Goal: Task Accomplishment & Management: Manage account settings

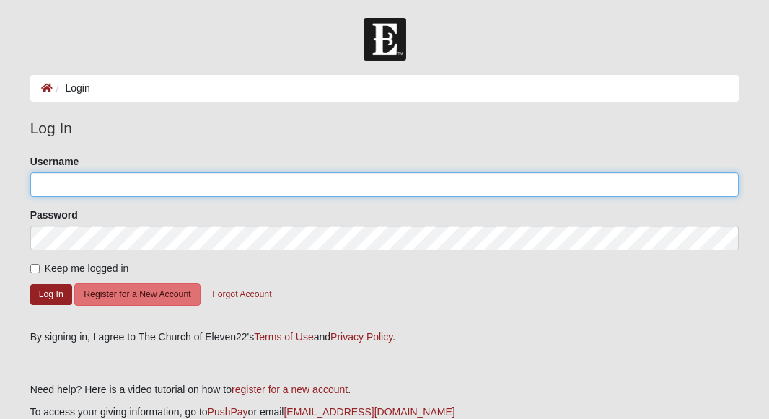
type input "Suaj0001"
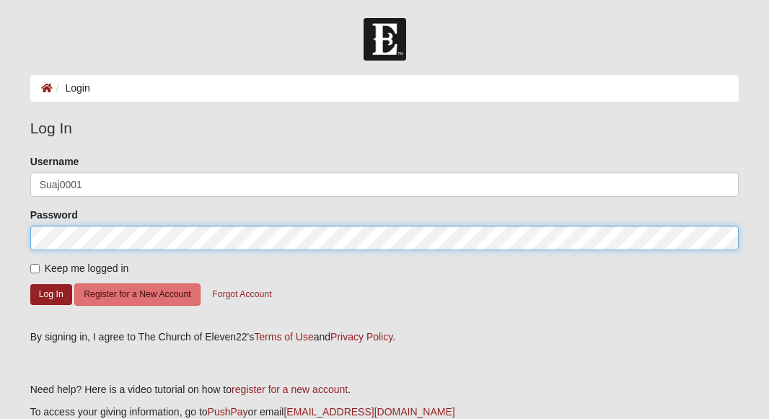
click at [51, 294] on button "Log In" at bounding box center [51, 294] width 42 height 21
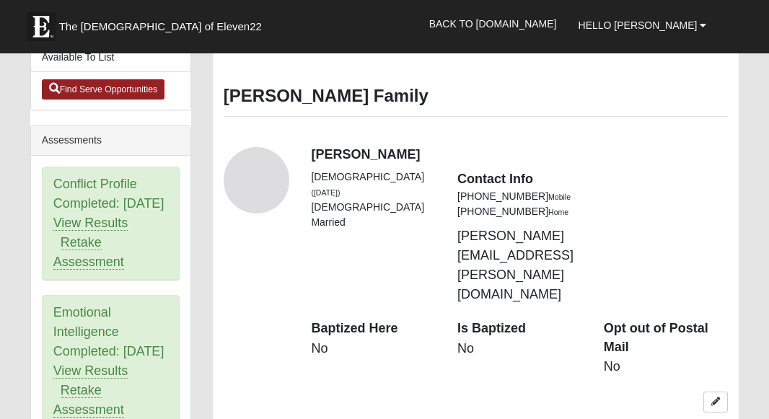
scroll to position [664, 0]
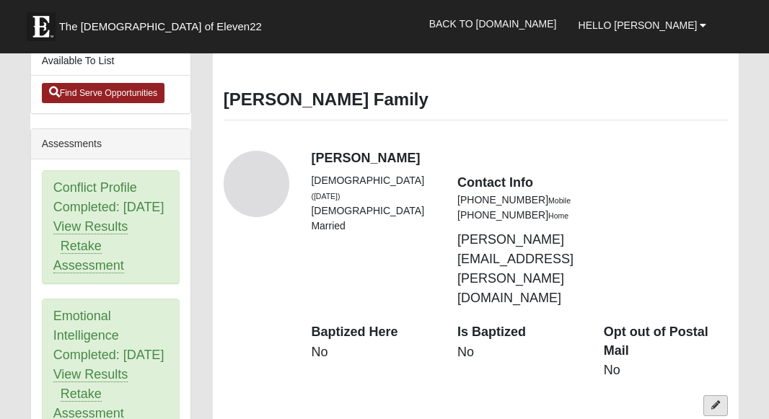
click at [715, 401] on icon at bounding box center [716, 405] width 9 height 9
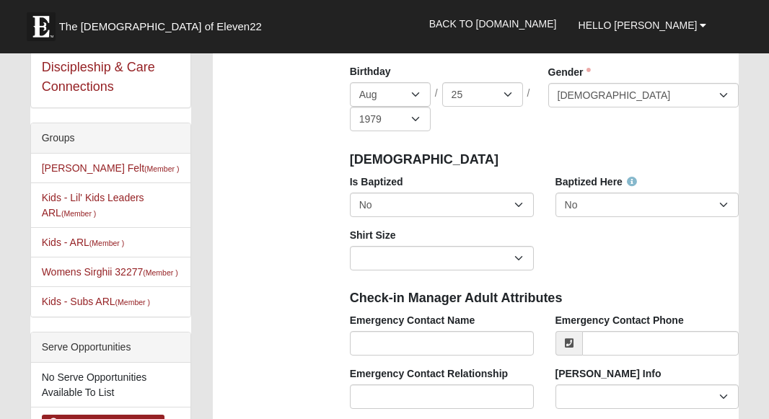
scroll to position [331, 0]
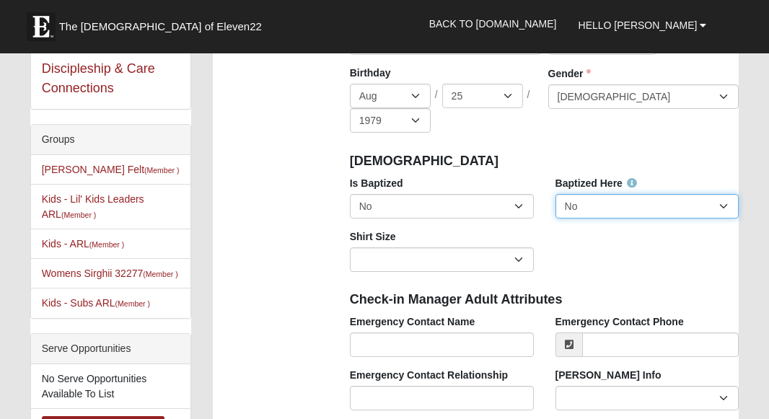
select select "True"
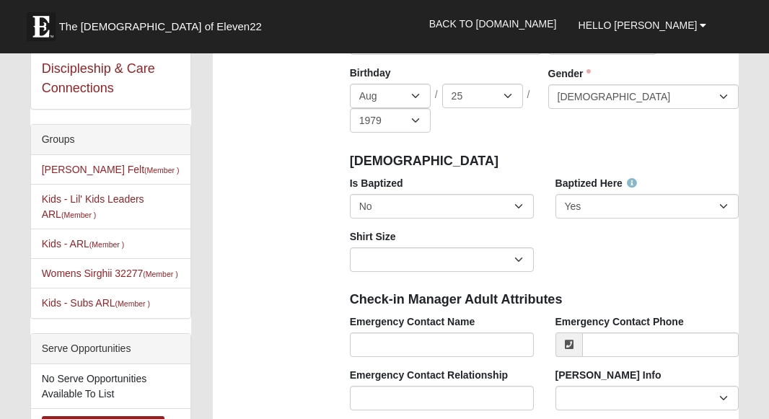
click at [582, 231] on div "Is Baptized No Yes Baptized Here No Yes Shirt Size Adult Small Adult Medium Adu…" at bounding box center [544, 229] width 411 height 107
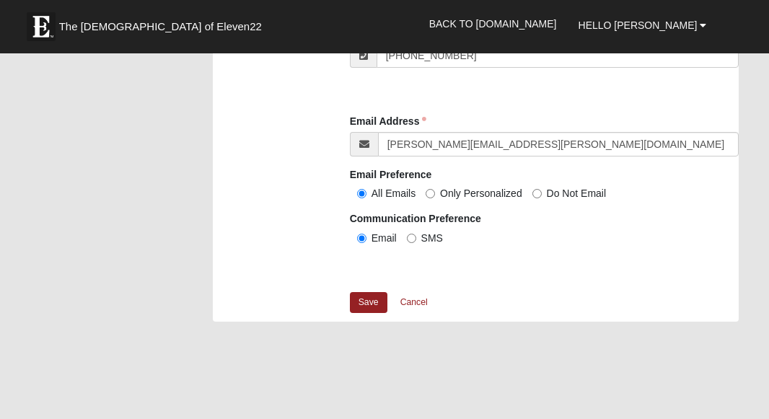
scroll to position [1651, 0]
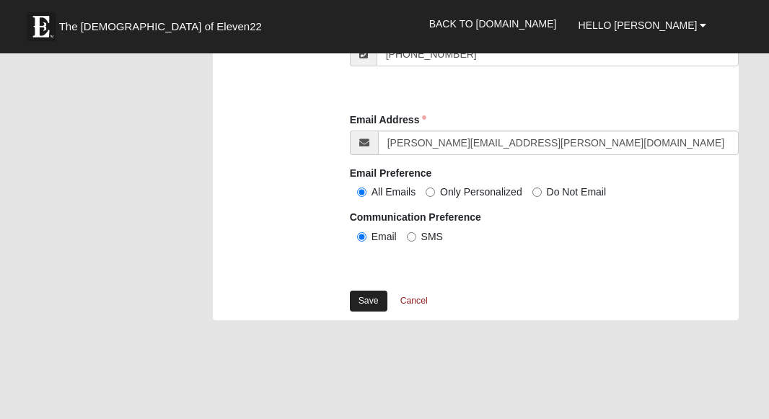
click at [373, 297] on link "Save" at bounding box center [369, 301] width 38 height 21
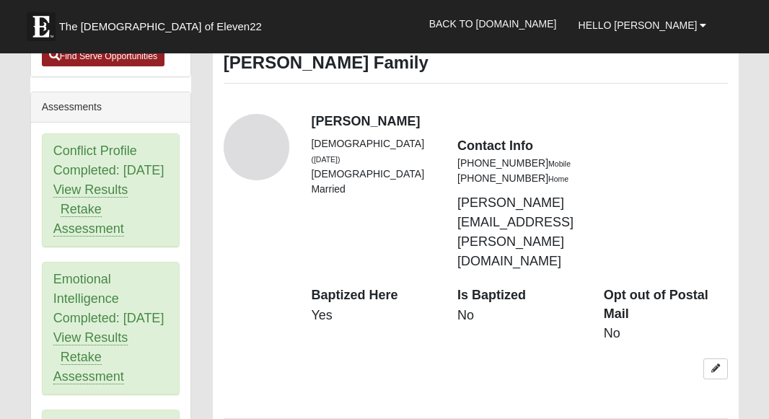
scroll to position [699, 0]
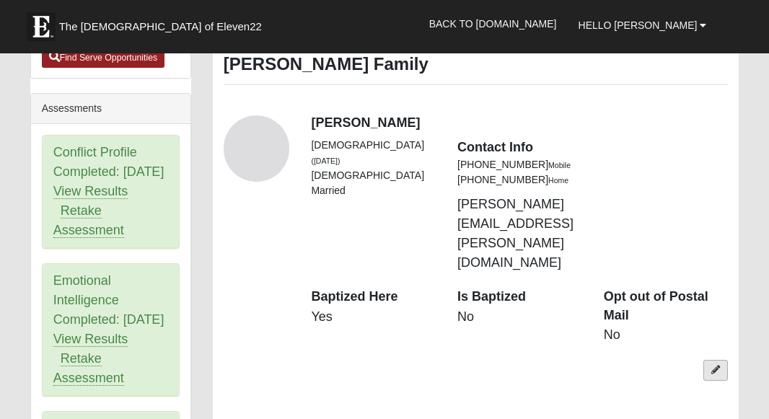
click at [728, 360] on link at bounding box center [716, 370] width 25 height 21
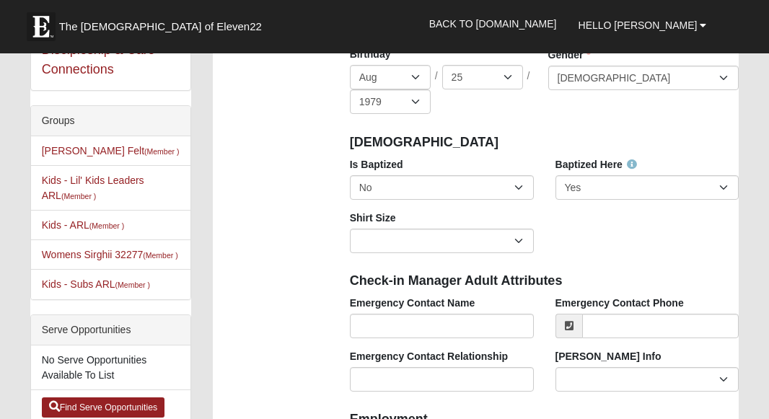
scroll to position [326, 0]
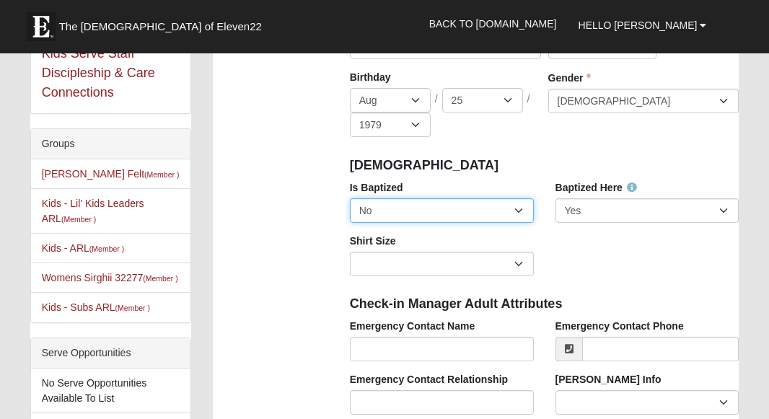
select select "True"
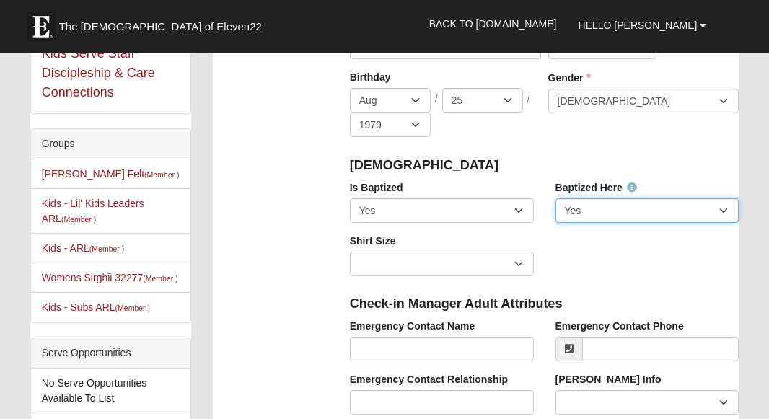
select select "False"
click at [595, 248] on div "Is Baptized No Yes Baptized Here No Yes Shirt Size Adult Small Adult Medium Adu…" at bounding box center [544, 233] width 411 height 107
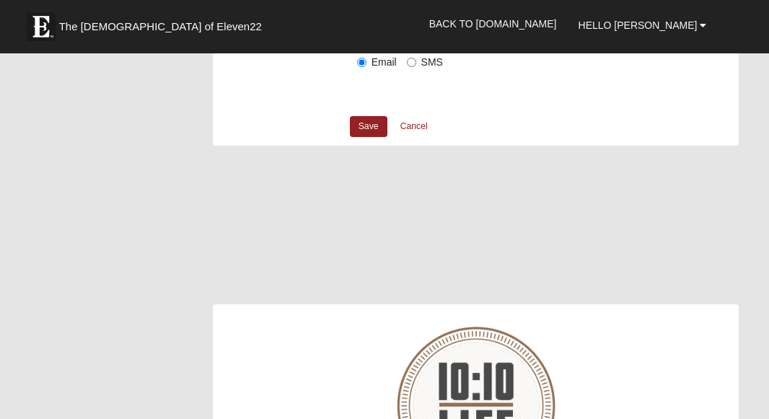
scroll to position [1887, 0]
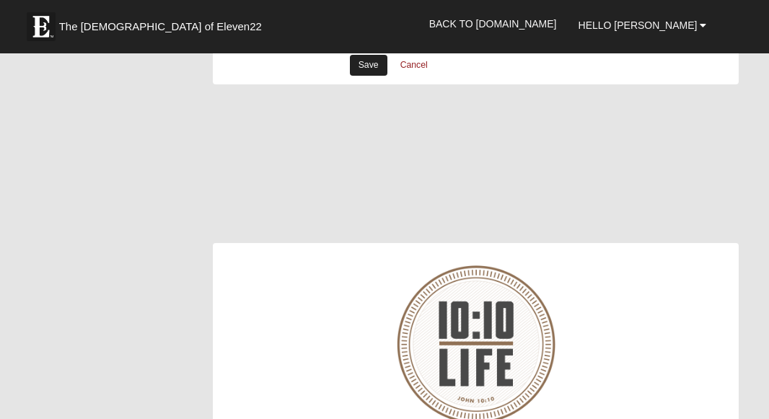
click at [372, 64] on link "Save" at bounding box center [369, 65] width 38 height 21
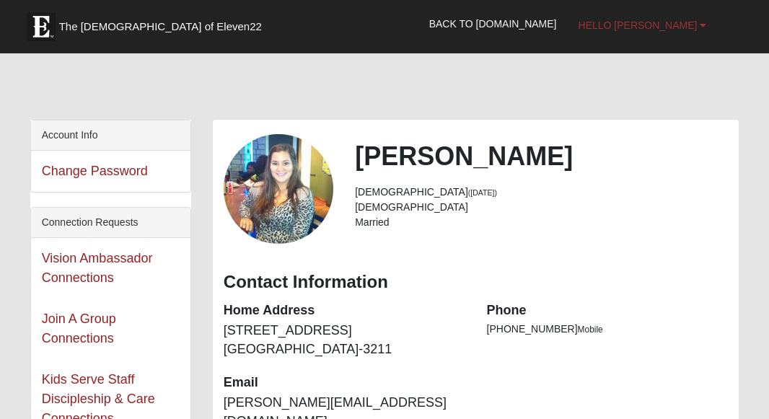
click at [650, 30] on span "Hello [PERSON_NAME]" at bounding box center [638, 25] width 119 height 12
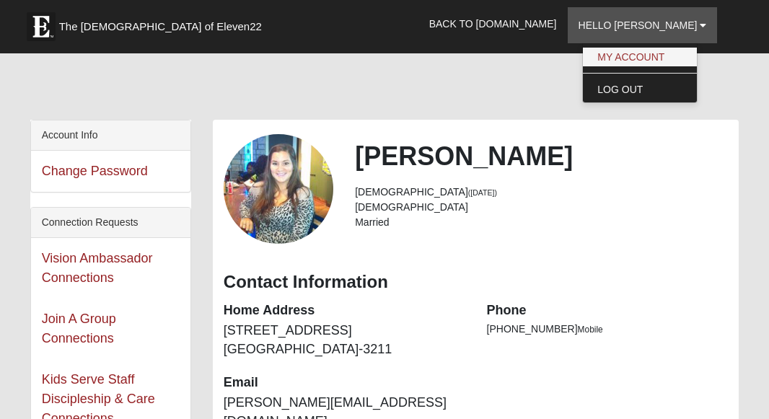
click at [656, 59] on link "My Account" at bounding box center [640, 57] width 114 height 19
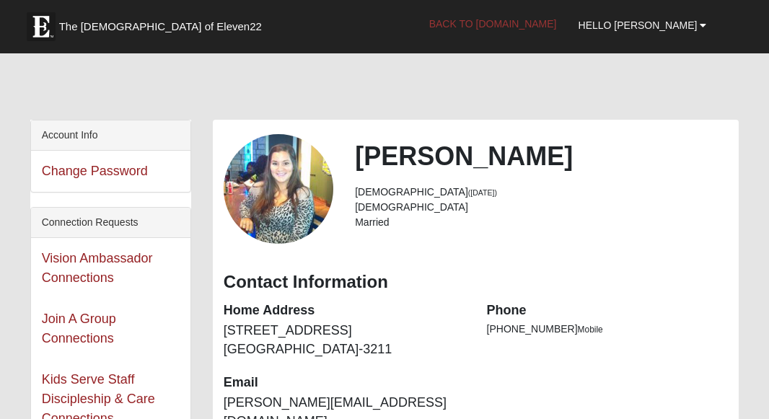
click at [529, 20] on link "Back to COE22.com" at bounding box center [493, 24] width 149 height 36
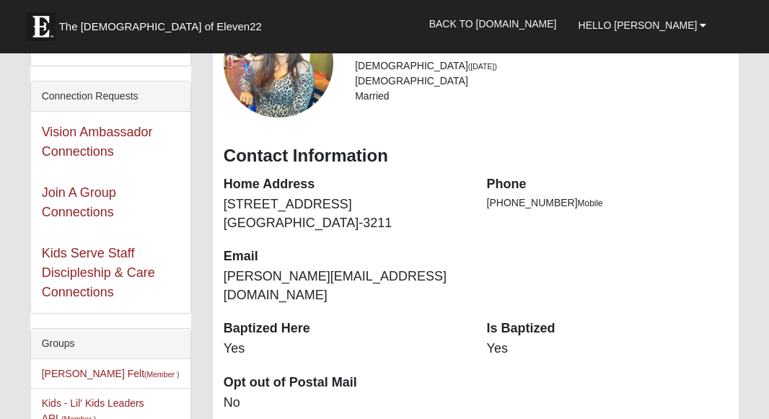
scroll to position [121, 0]
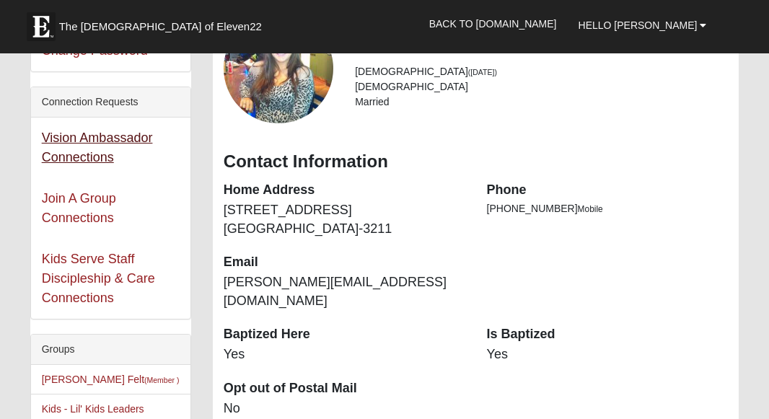
click at [133, 138] on link "Vision Ambassador Connections" at bounding box center [97, 148] width 111 height 34
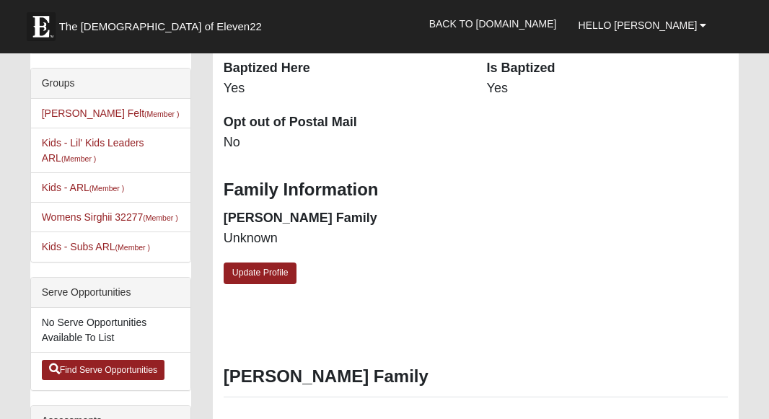
scroll to position [388, 0]
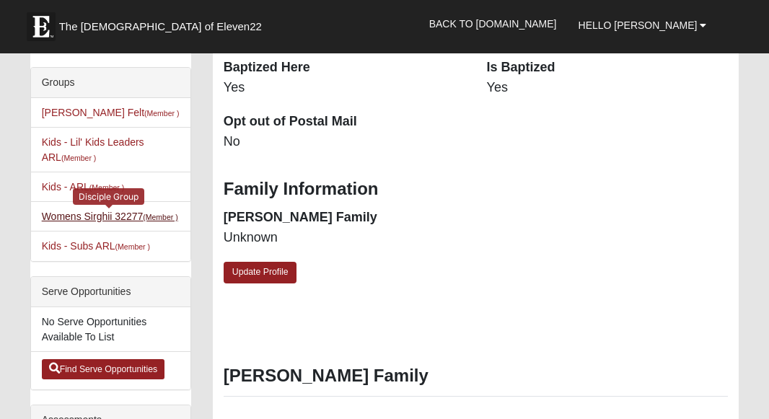
click at [136, 213] on link "Womens Sirghii 32277 (Member )" at bounding box center [110, 217] width 136 height 12
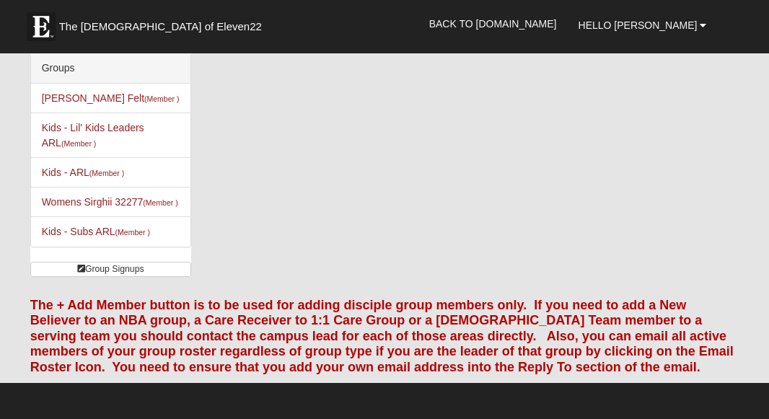
scroll to position [72, 0]
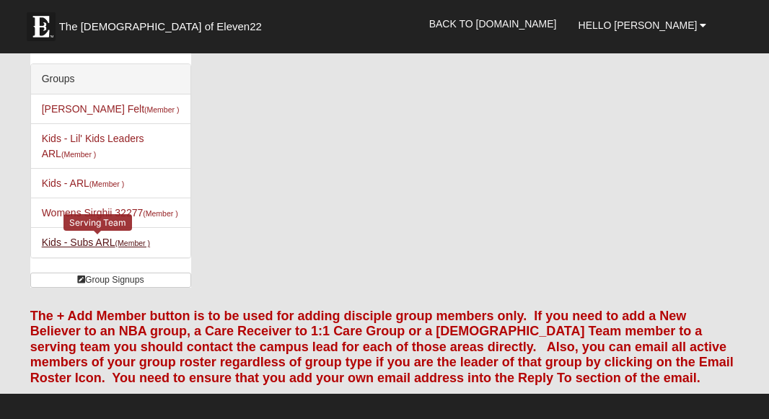
click at [136, 248] on link "Kids - Subs ARL (Member )" at bounding box center [96, 243] width 108 height 12
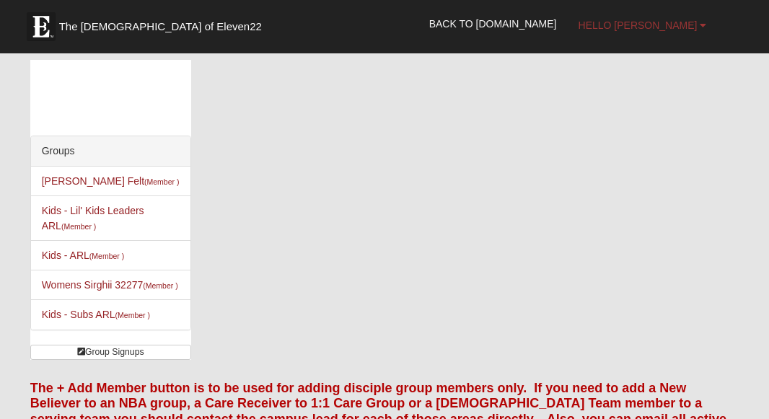
click at [674, 22] on span "Hello [PERSON_NAME]" at bounding box center [638, 25] width 119 height 12
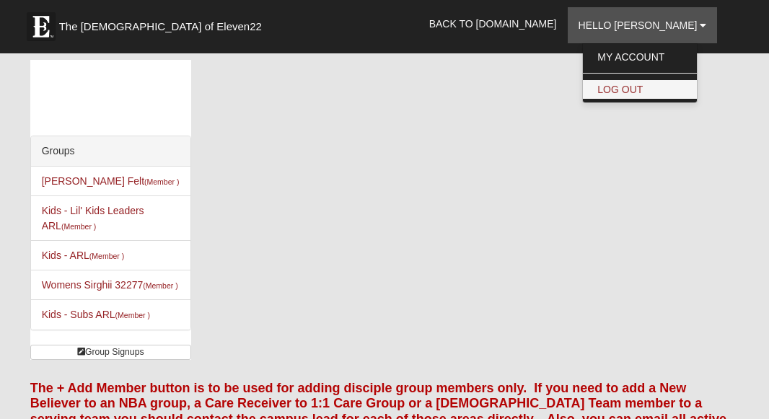
click at [651, 83] on link "Log Out" at bounding box center [640, 89] width 114 height 19
